Goal: Information Seeking & Learning: Learn about a topic

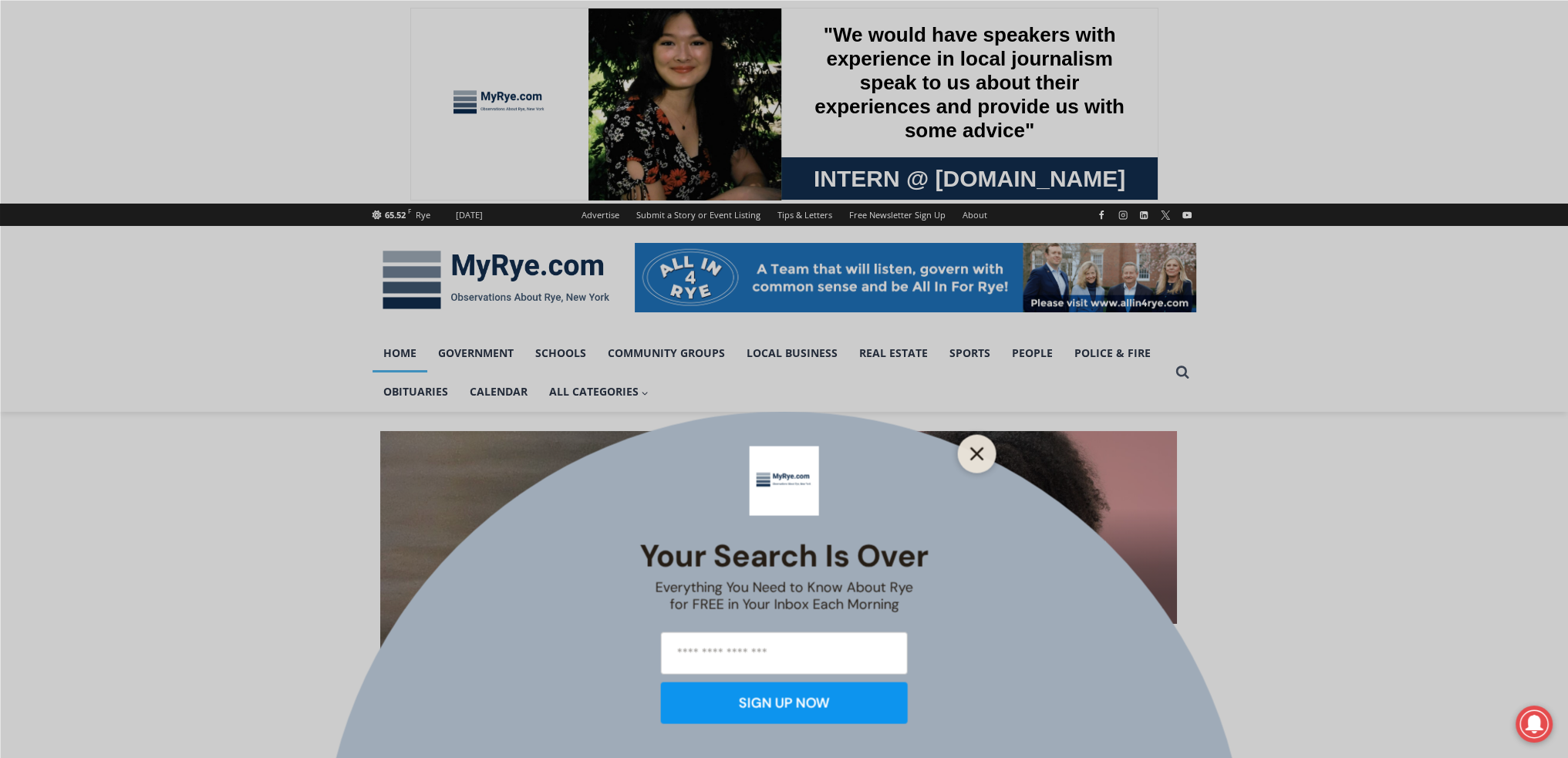
click at [971, 448] on line "Close" at bounding box center [976, 453] width 11 height 11
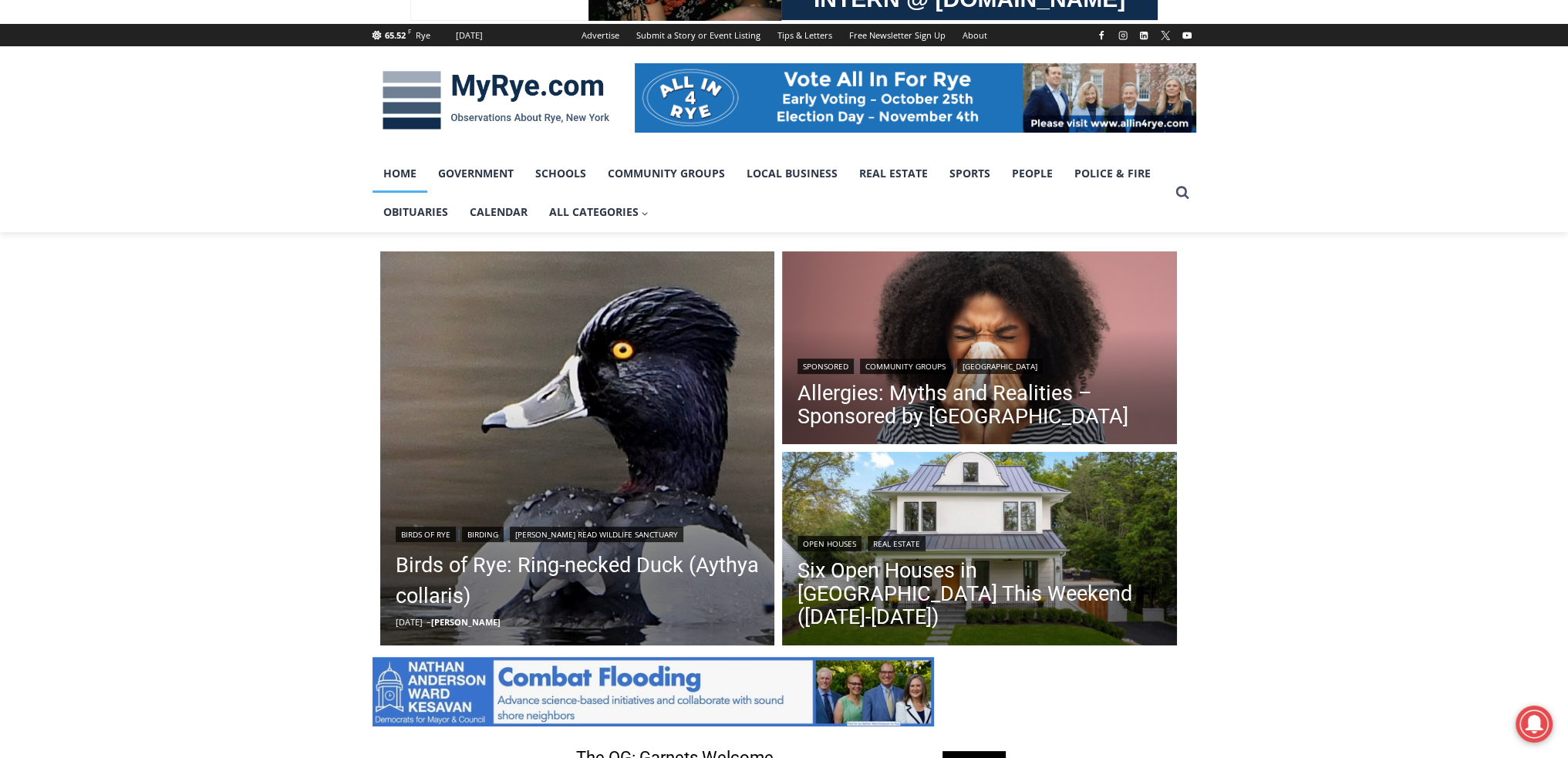
scroll to position [359, 0]
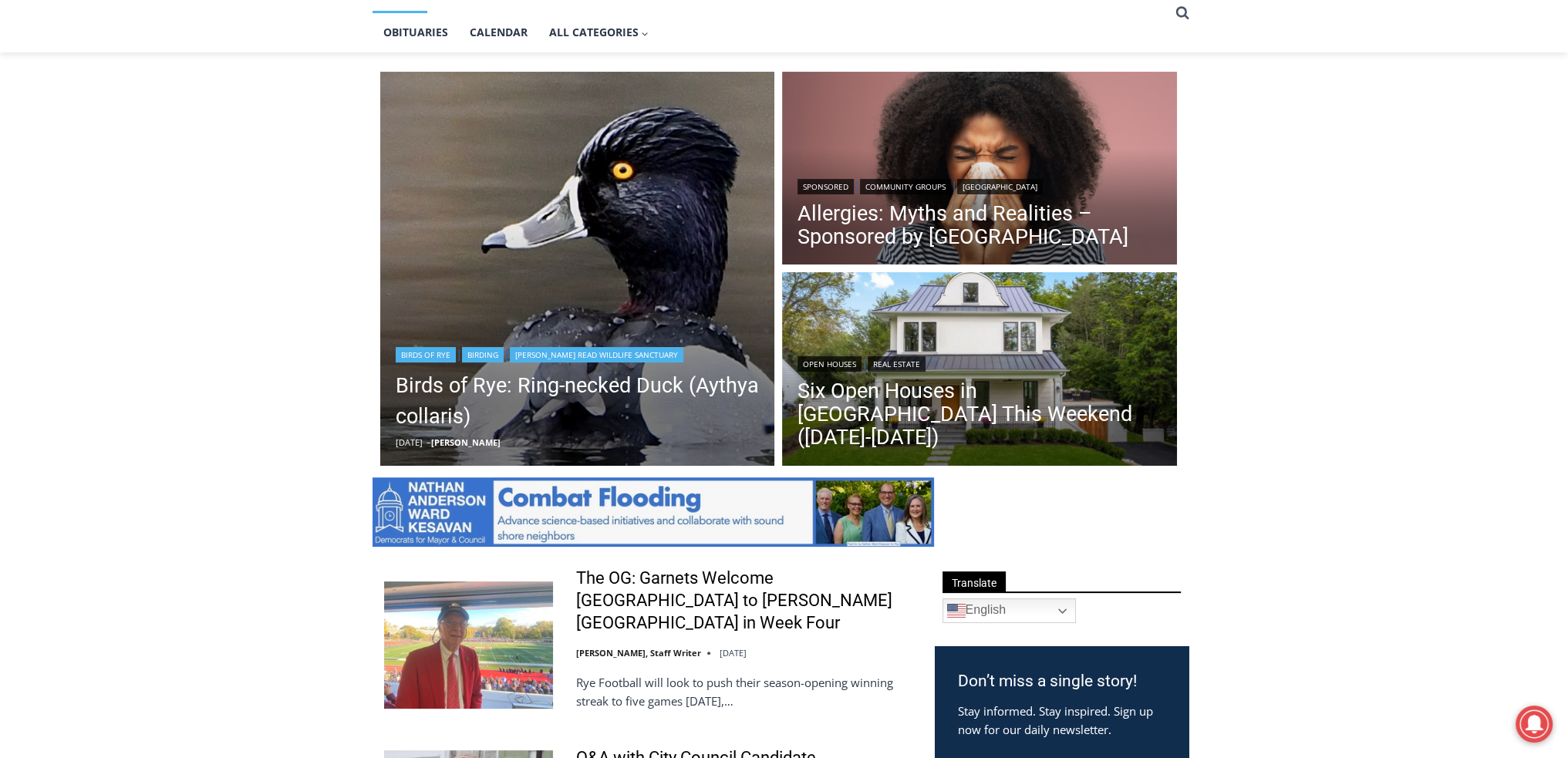
click at [676, 256] on img "Read More Birds of Rye: Ring-necked Duck (Aythya collaris)" at bounding box center [578, 269] width 395 height 395
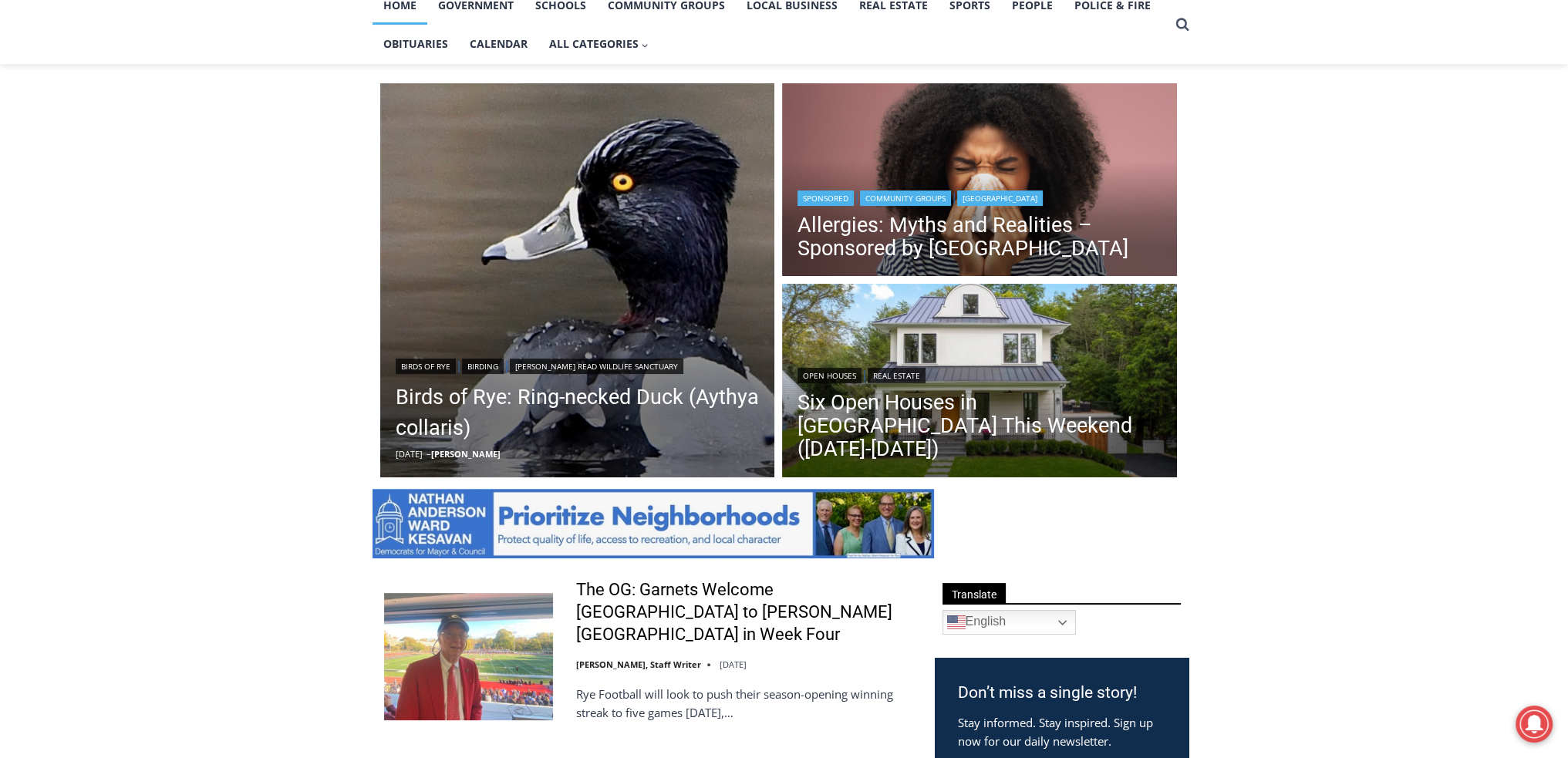
click at [1126, 203] on div "Sponsored | Community Groups | White Plains Hospital" at bounding box center [979, 197] width 364 height 19
click at [1120, 209] on h2 "Allergies: Myths and Realities – Sponsored by White Plains Hospital" at bounding box center [979, 234] width 364 height 58
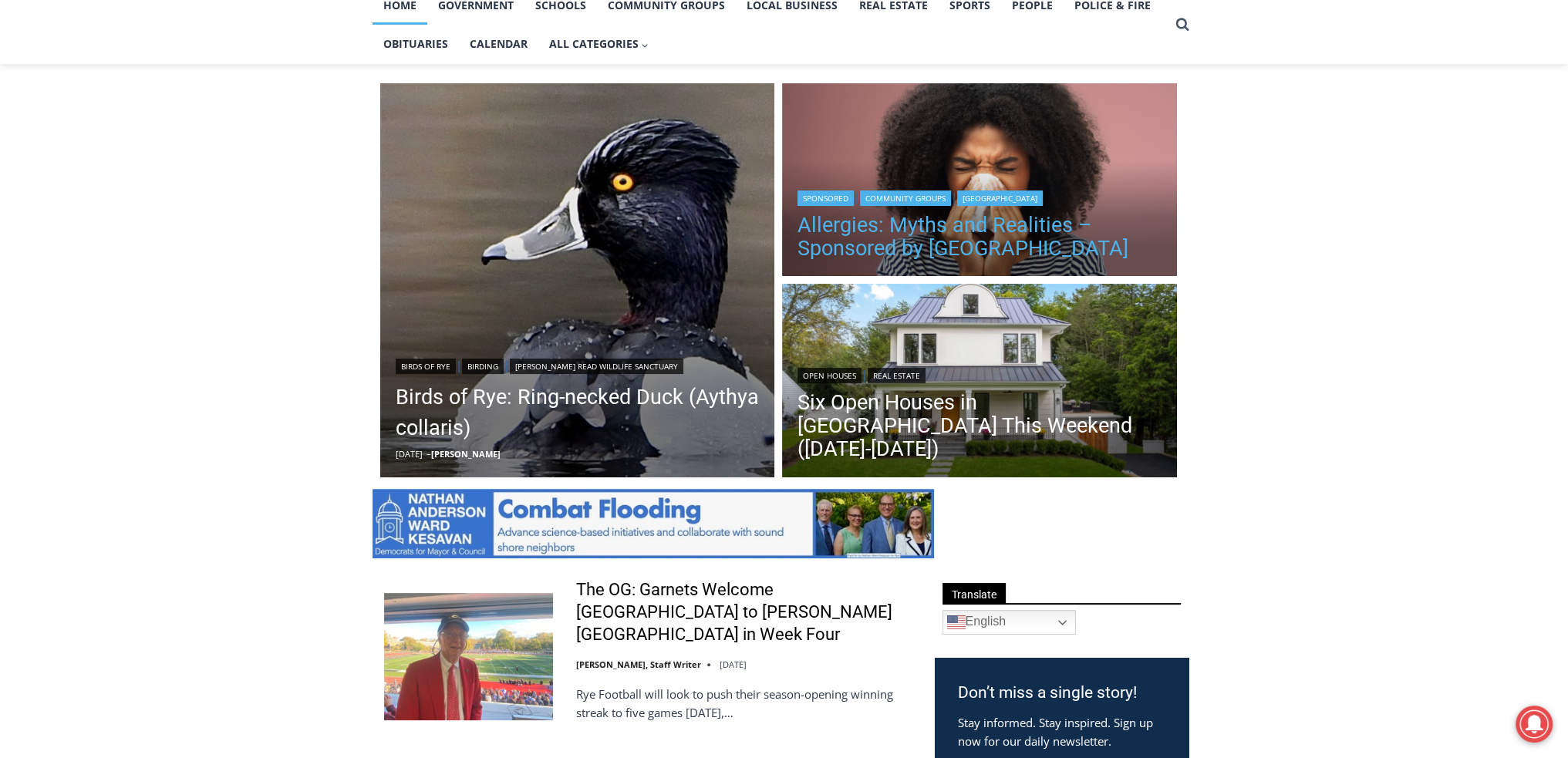
click at [1006, 240] on link "Allergies: Myths and Realities – Sponsored by White Plains Hospital" at bounding box center [979, 237] width 364 height 47
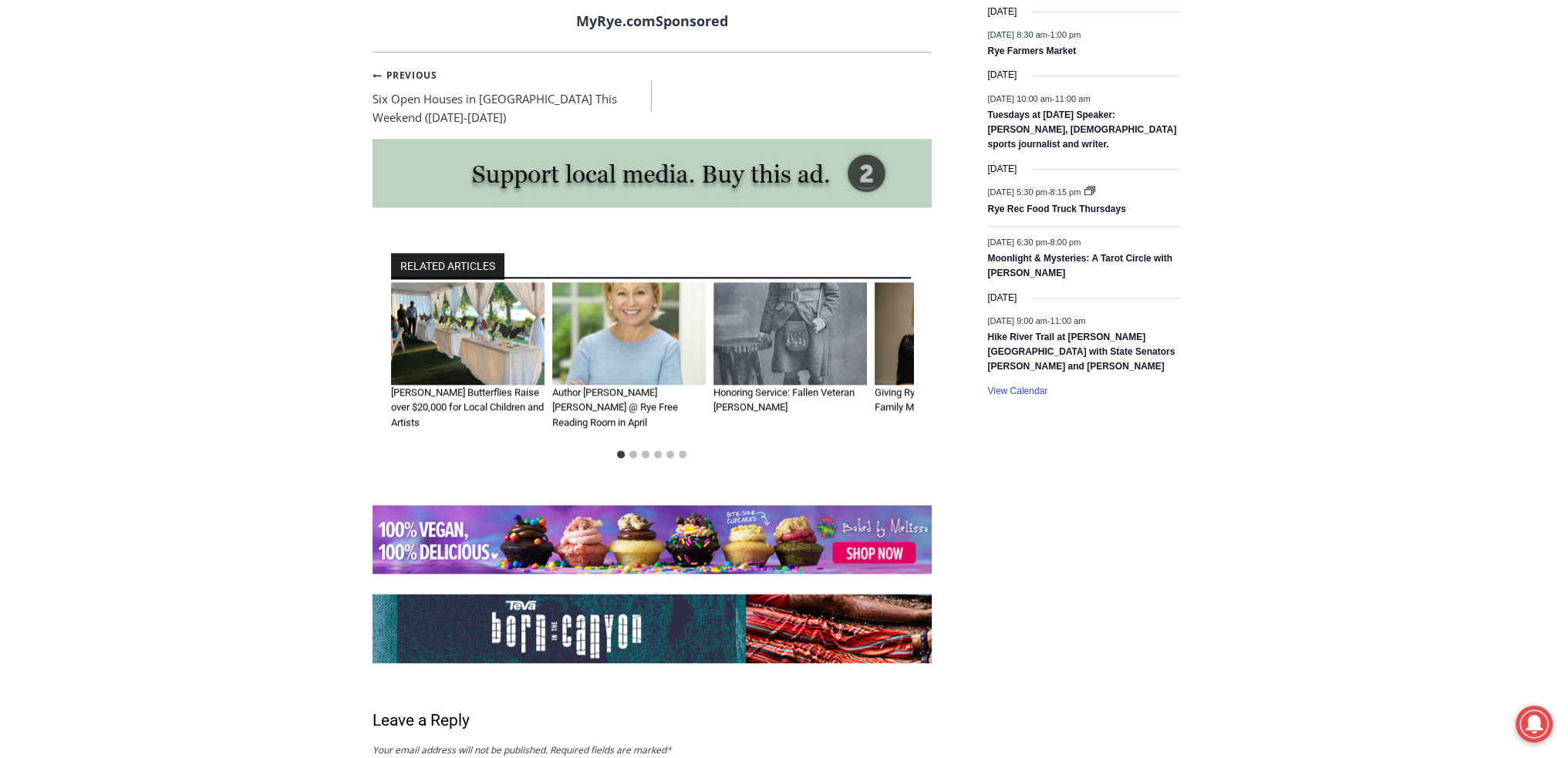
scroll to position [2617, 0]
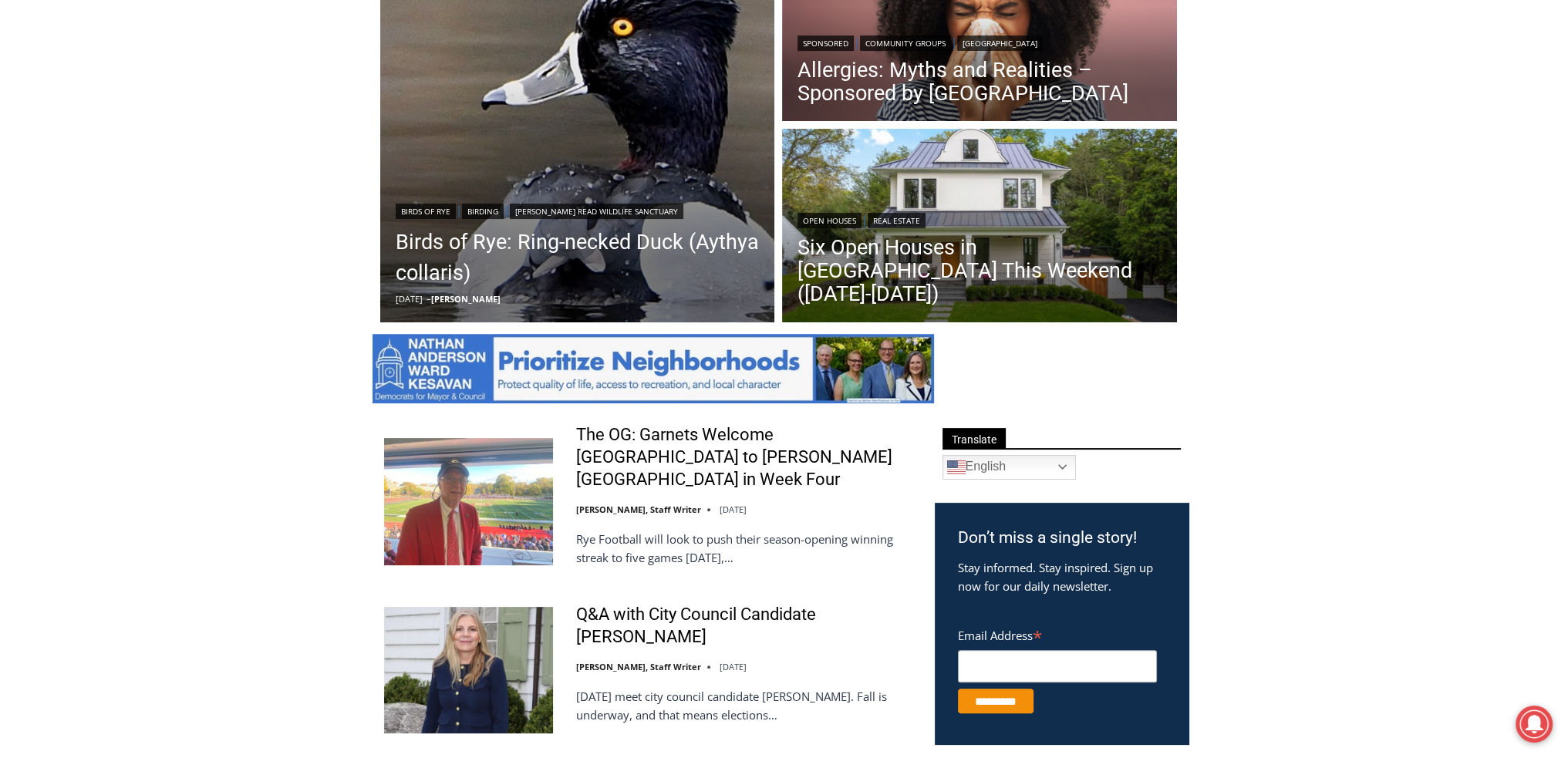
scroll to position [516, 0]
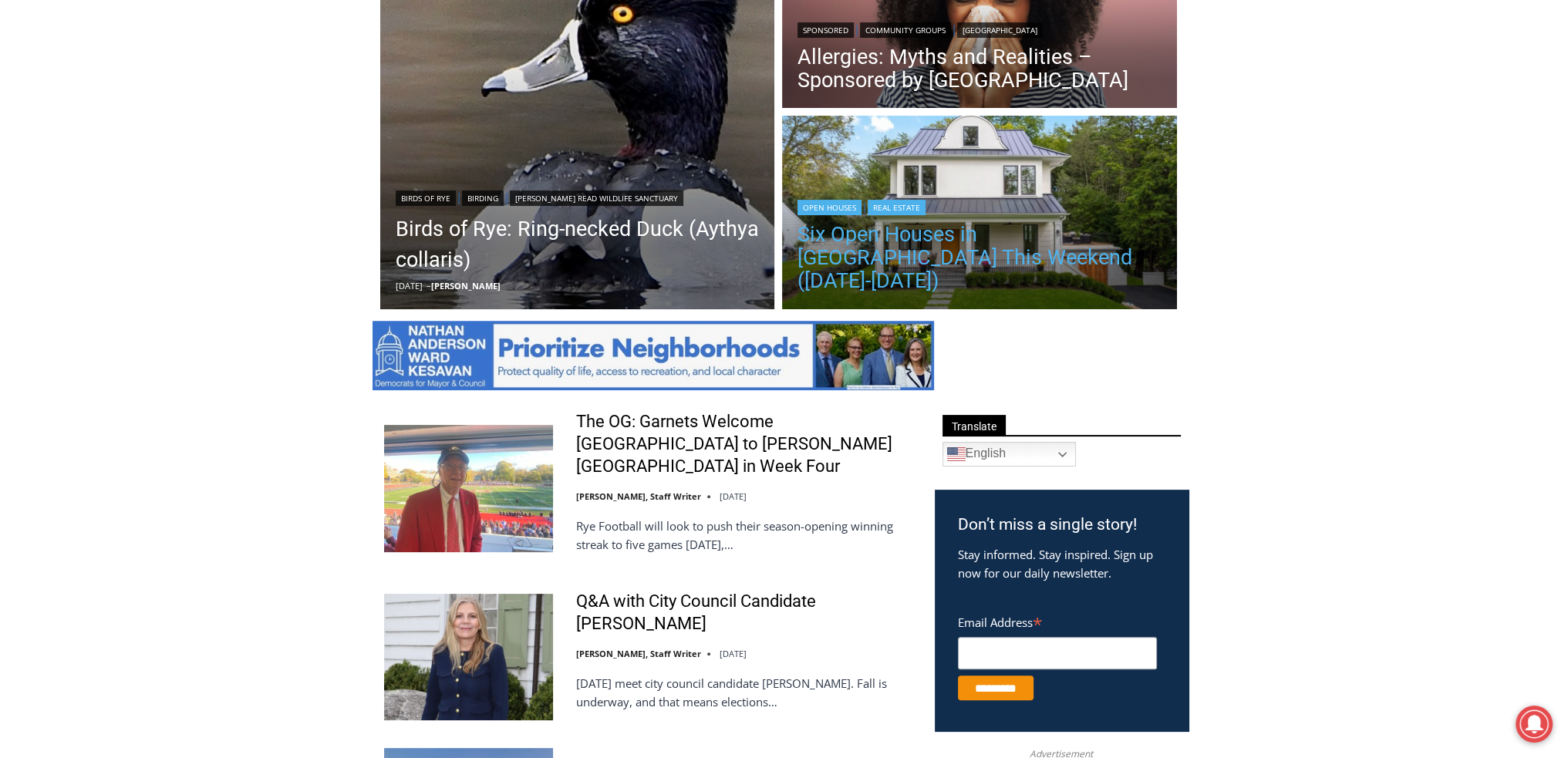
click at [988, 259] on link "Six Open Houses in [GEOGRAPHIC_DATA] This Weekend ([DATE]-[DATE])" at bounding box center [979, 257] width 364 height 69
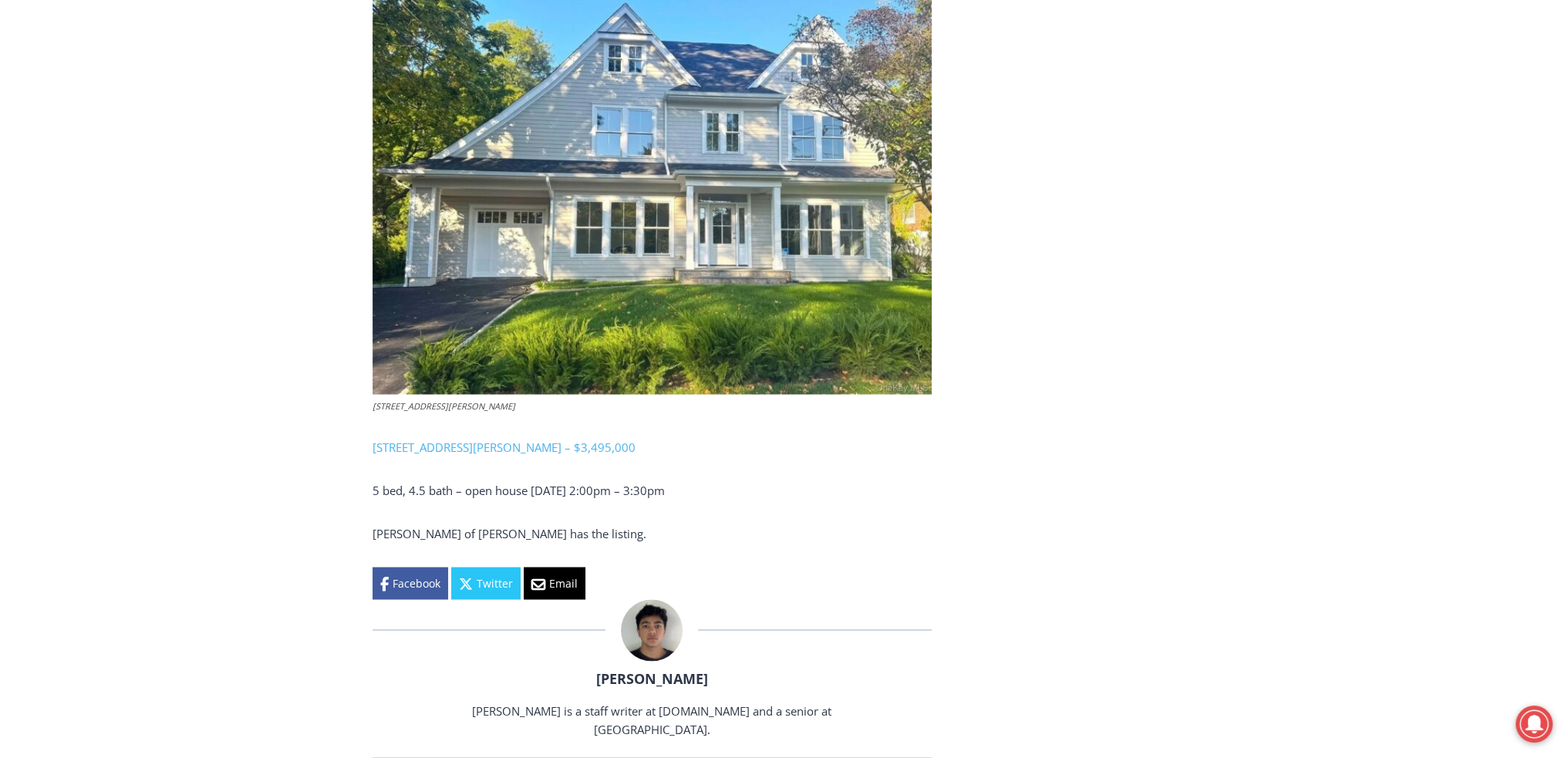
scroll to position [3418, 0]
